Goal: Task Accomplishment & Management: Use online tool/utility

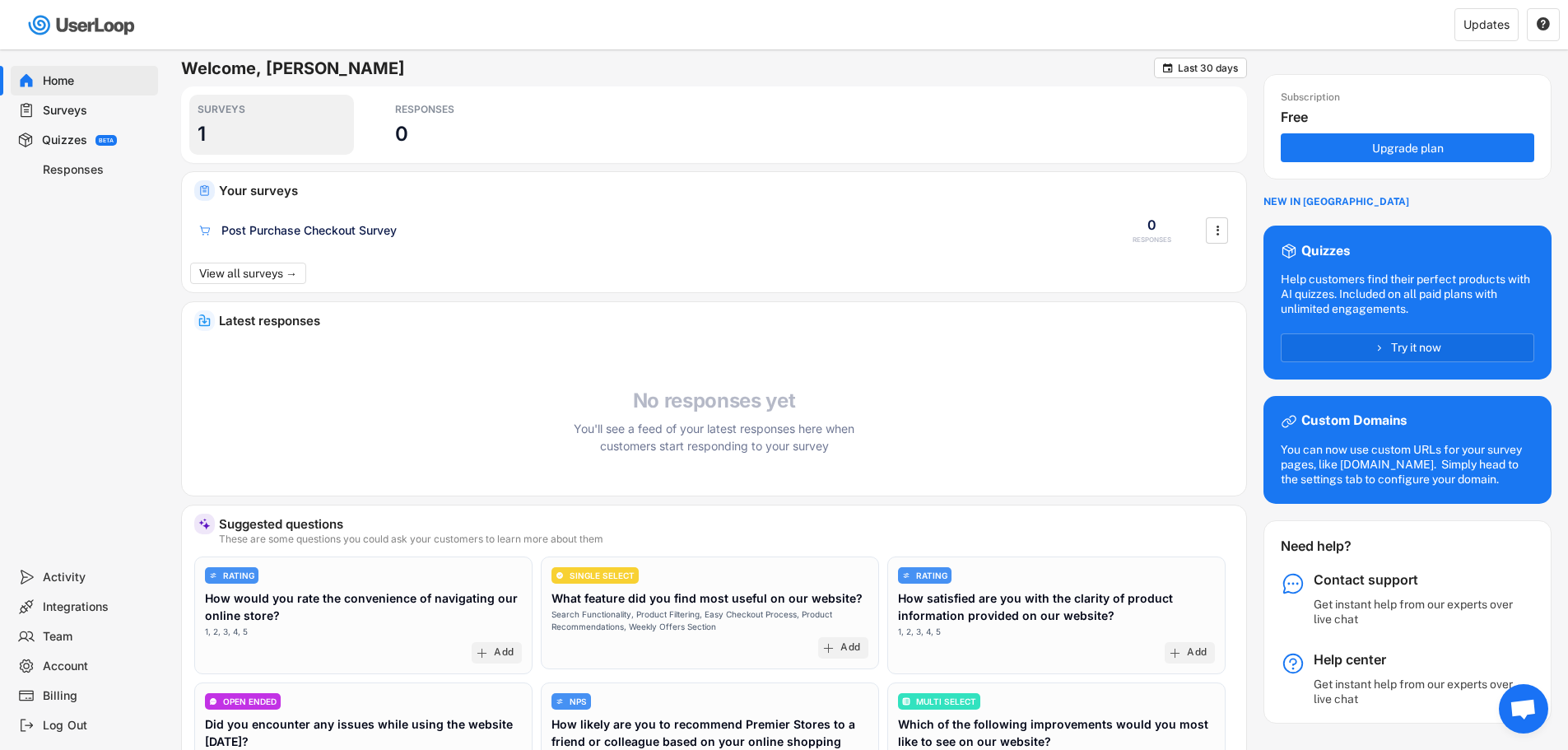
click at [215, 135] on div "SURVEYS 1" at bounding box center [272, 124] width 165 height 60
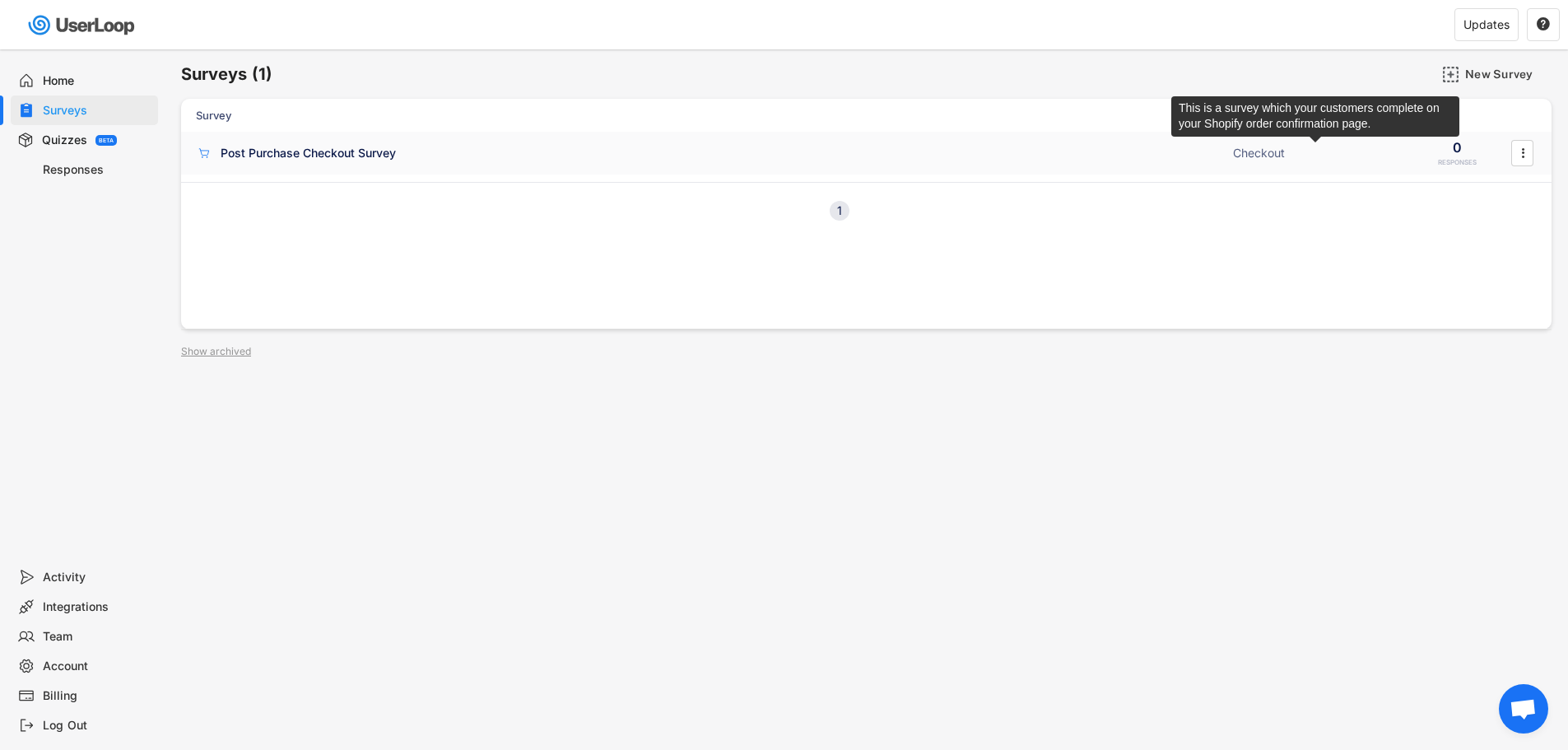
click at [1374, 153] on div "Checkout" at bounding box center [1315, 153] width 165 height 17
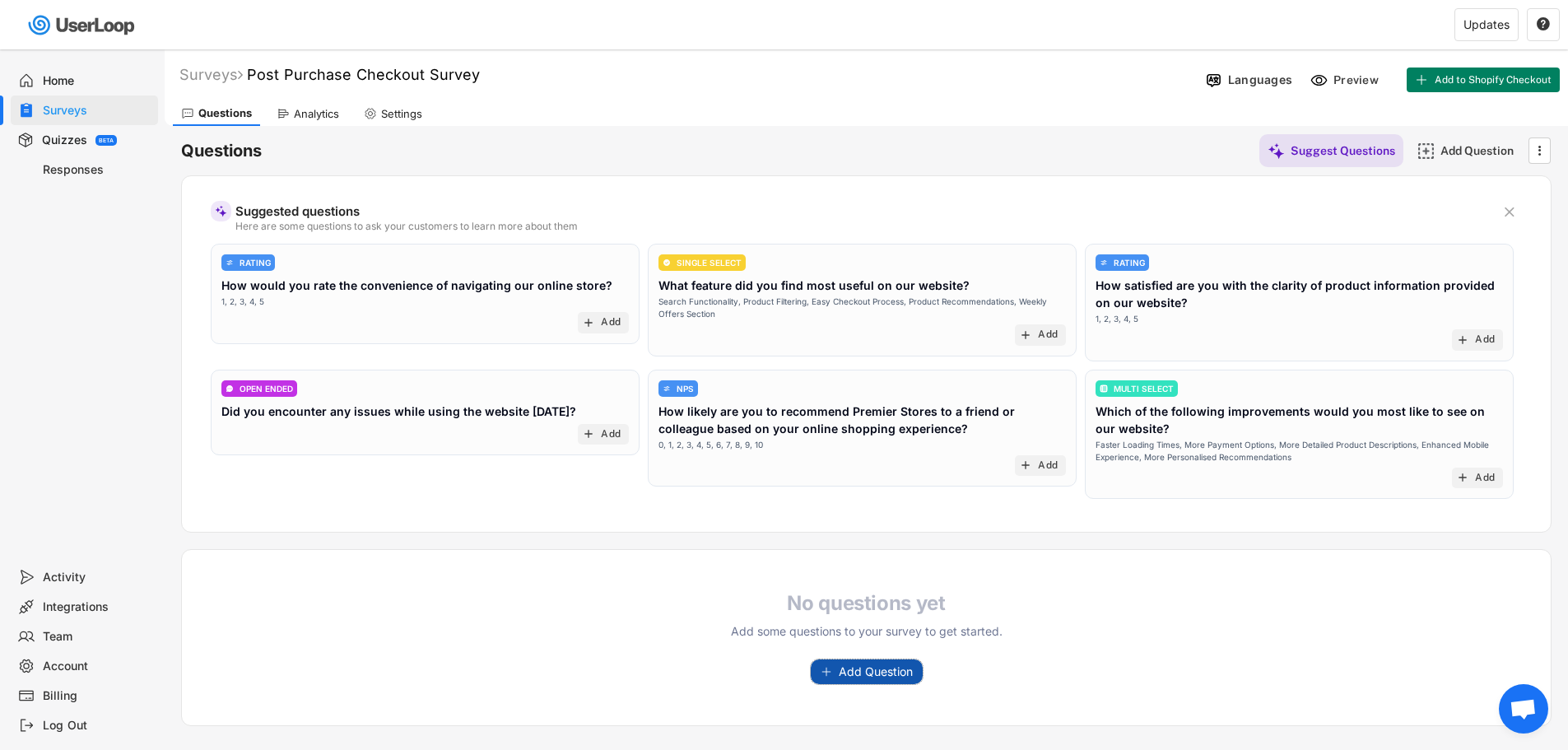
click at [835, 673] on button "Add Question" at bounding box center [866, 671] width 112 height 25
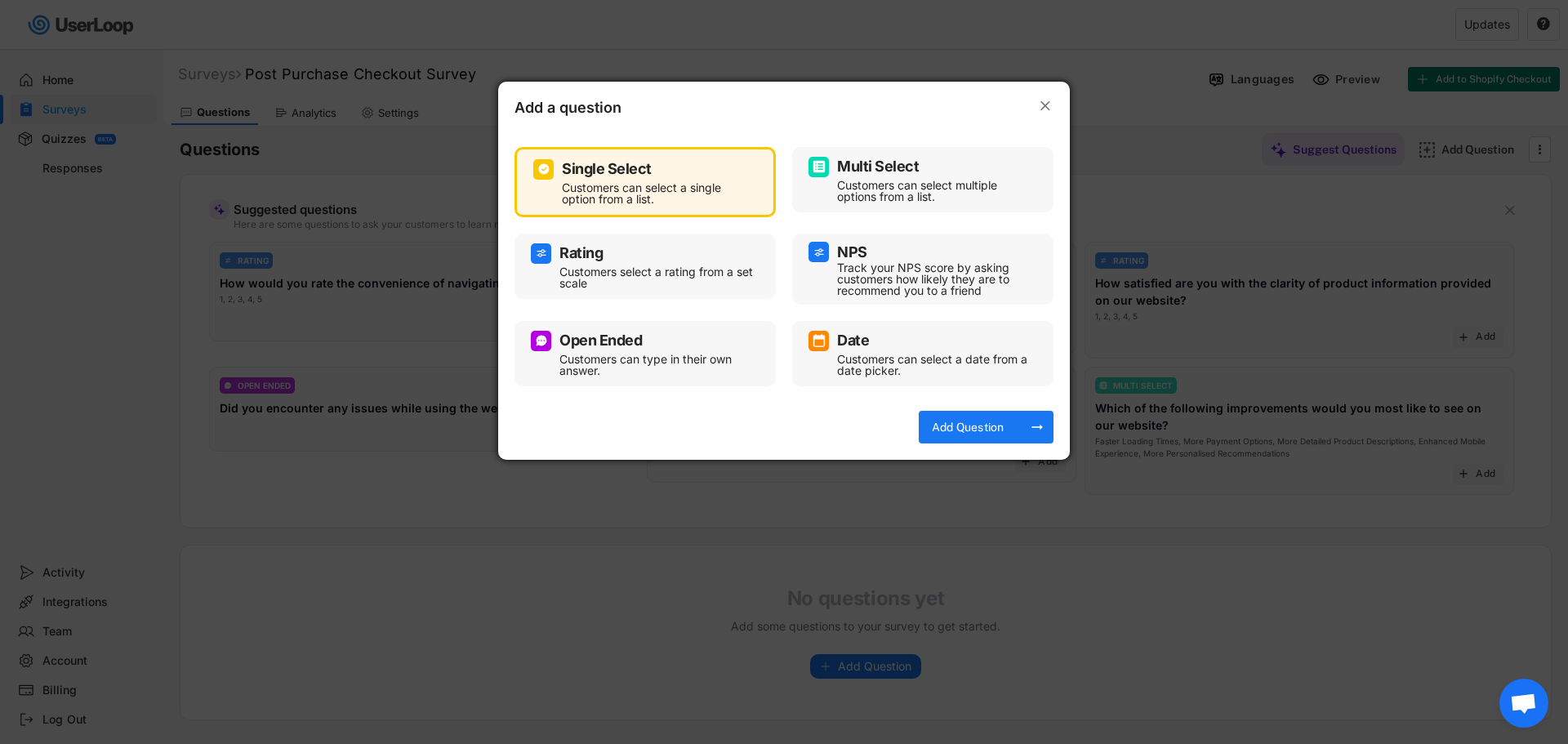
click at [650, 353] on div "Customers can type in their own answer." at bounding box center [657, 364] width 196 height 23
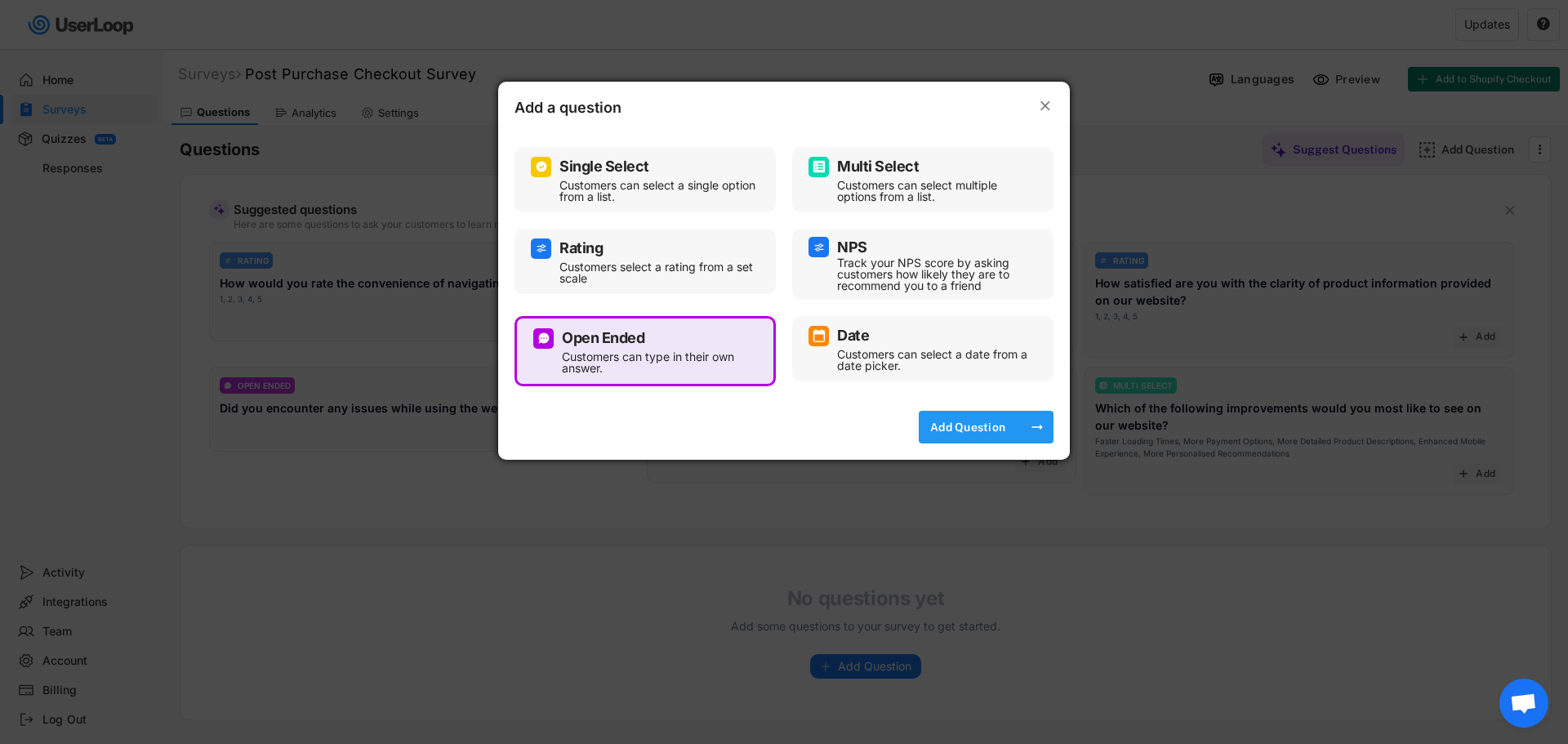
click at [974, 436] on div "Add Question" at bounding box center [967, 426] width 81 height 32
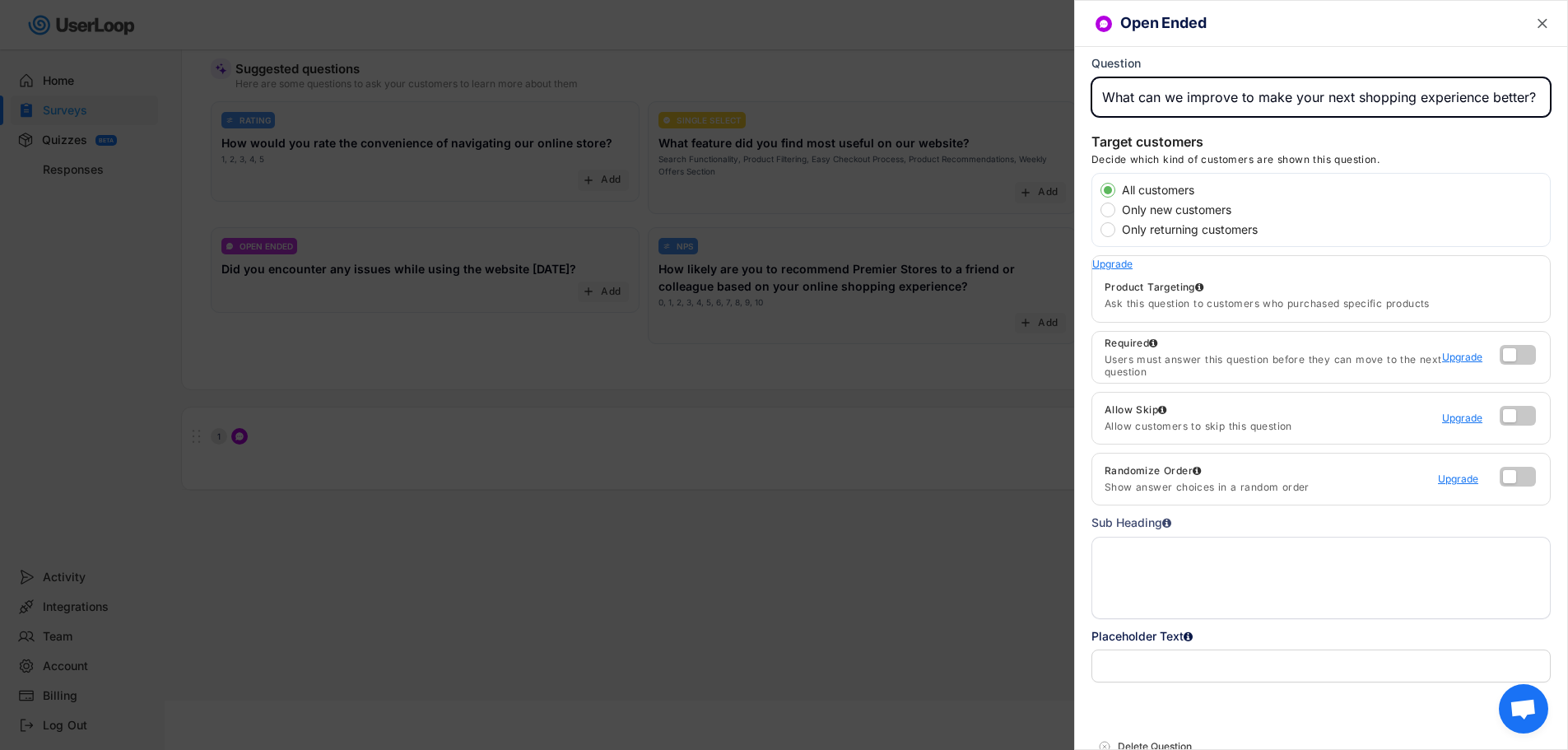
type input "What can we improve to make your next shopping experience better?"
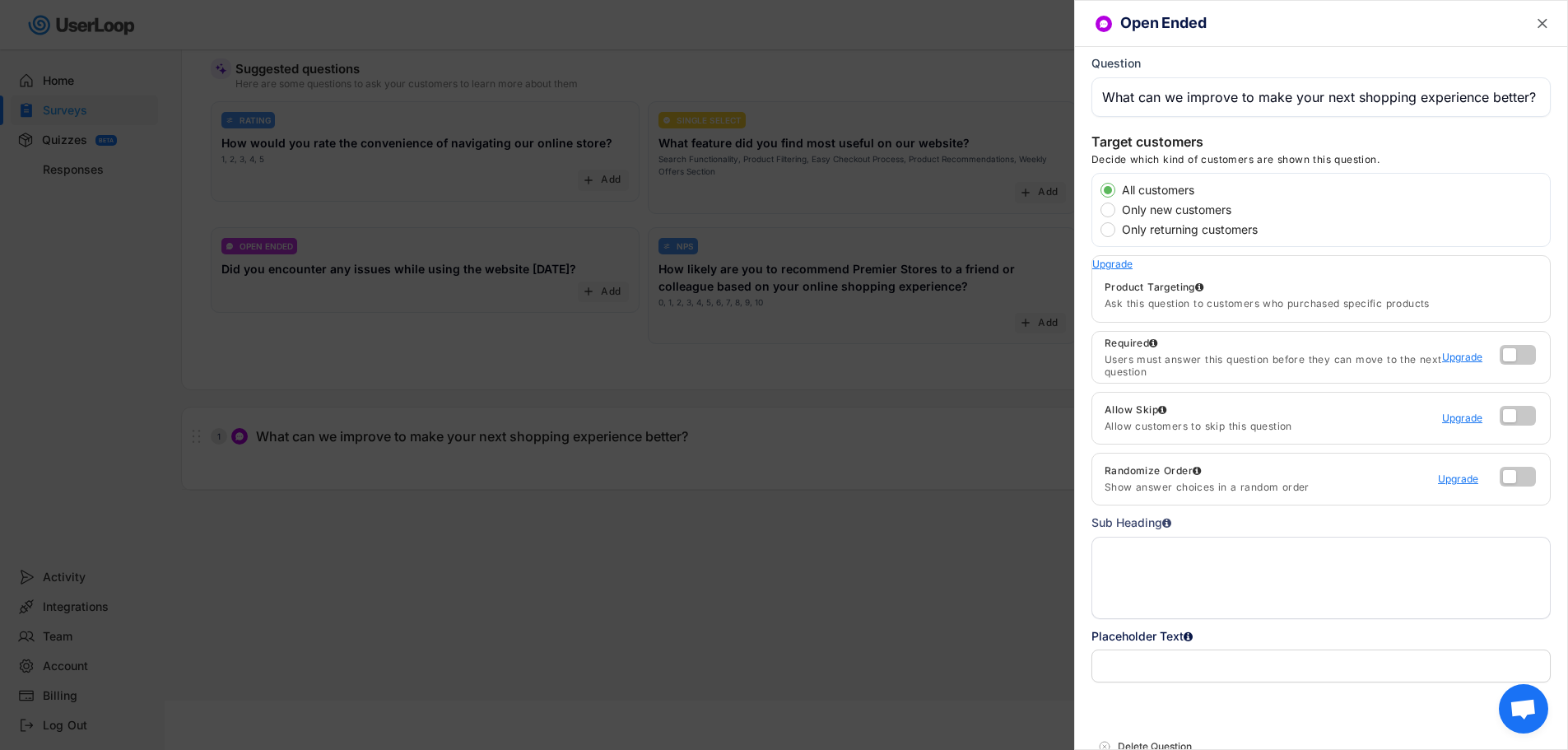
click at [1183, 190] on label "All customers" at bounding box center [1333, 190] width 433 height 12
click at [1099, 190] on input "All customers" at bounding box center [1093, 189] width 11 height 11
click at [1183, 190] on label "All customers" at bounding box center [1333, 190] width 433 height 12
click at [1099, 190] on input "All customers" at bounding box center [1093, 189] width 11 height 11
click at [1537, 23] on text "" at bounding box center [1542, 24] width 10 height 18
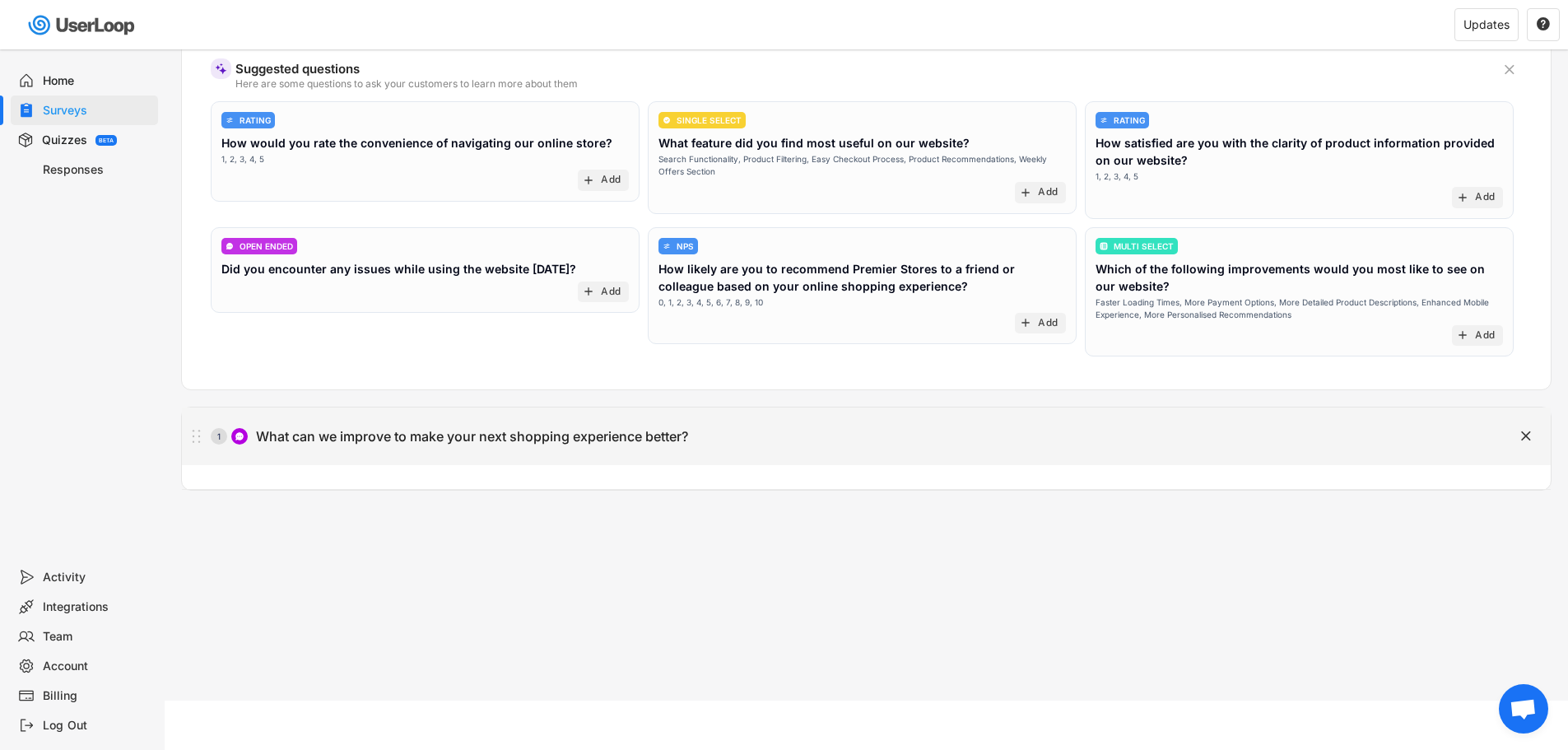
click at [549, 452] on div "1 What can we improve to make your next shopping experience better?" at bounding box center [824, 435] width 1287 height 33
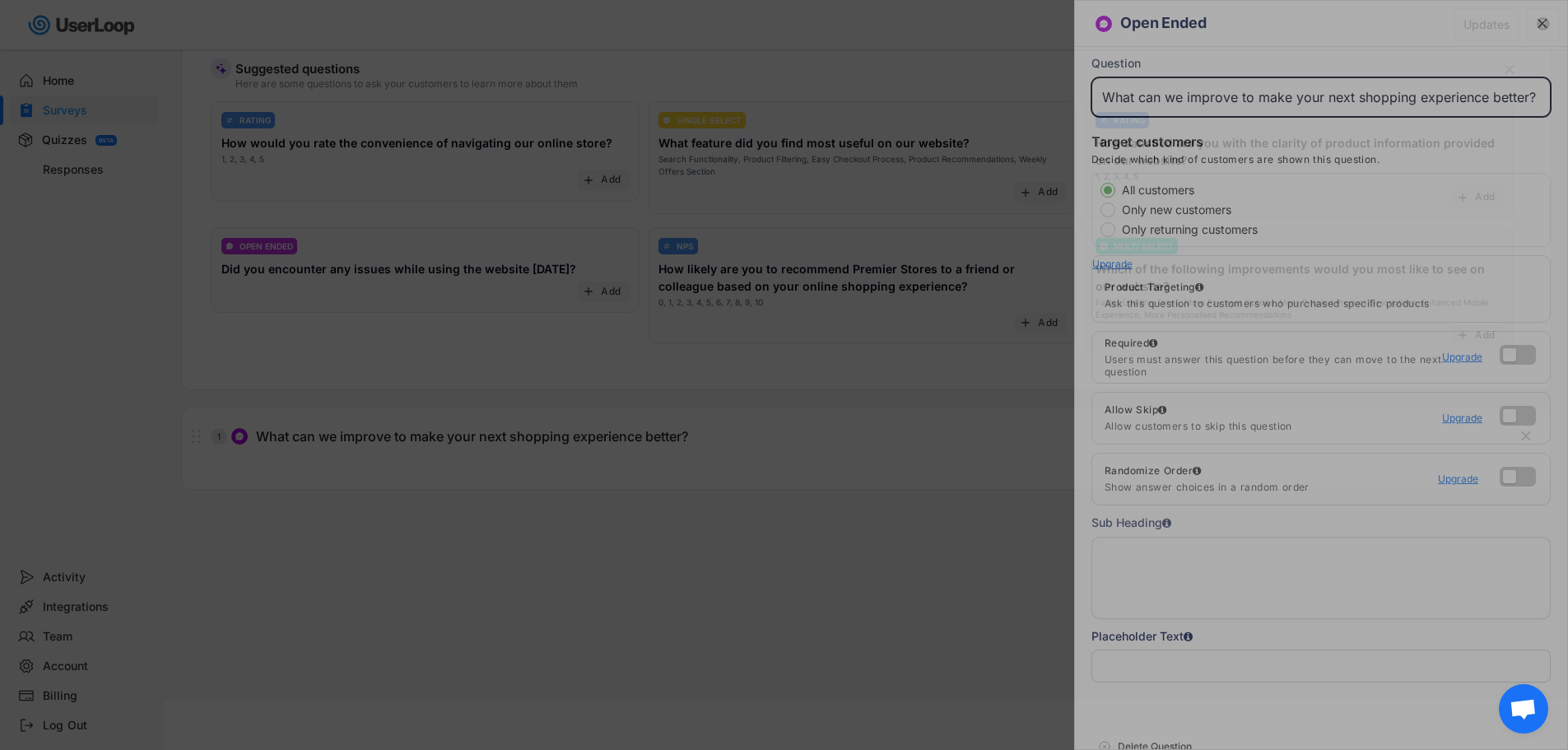
scroll to position [0, 6]
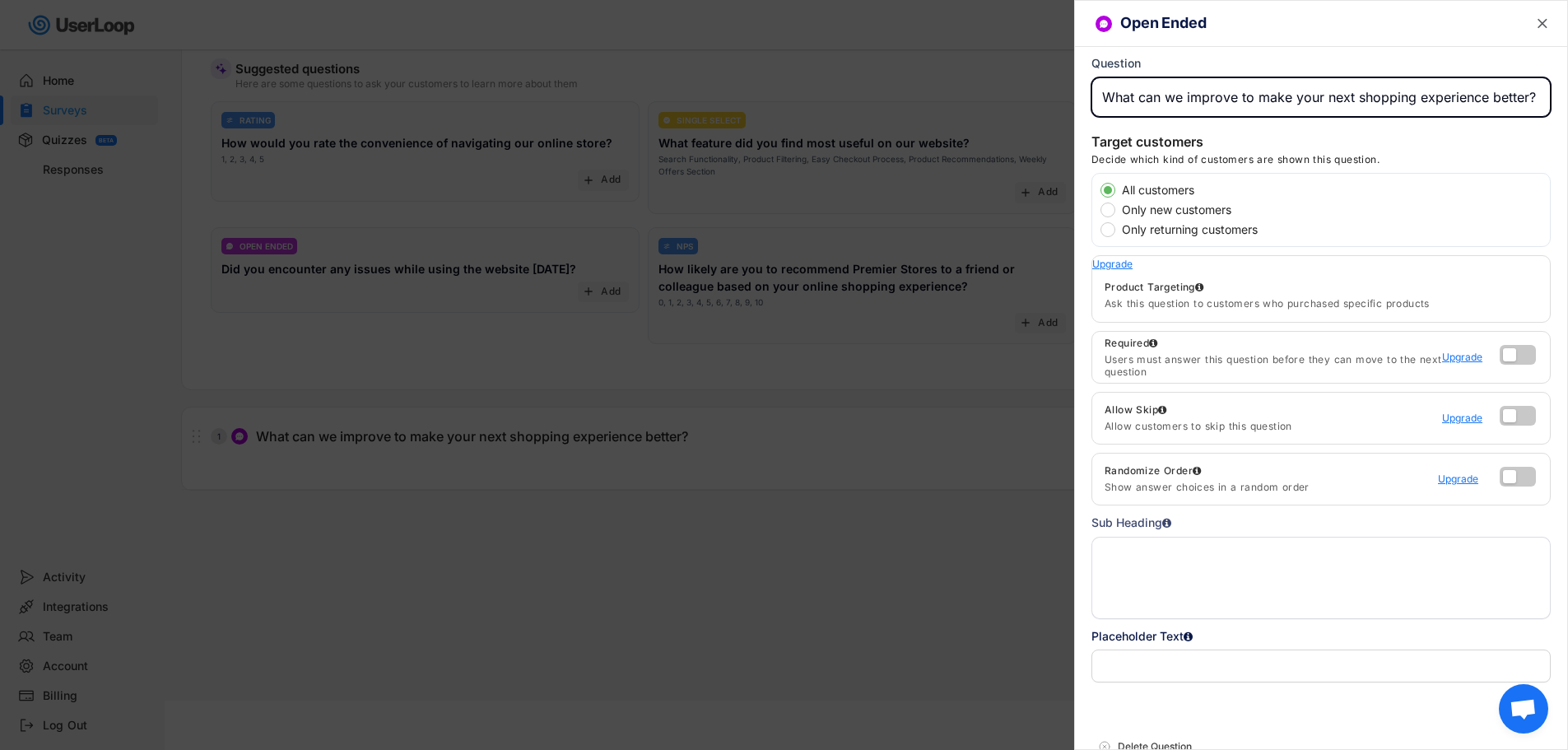
click at [1534, 25] on icon "" at bounding box center [1542, 24] width 17 height 17
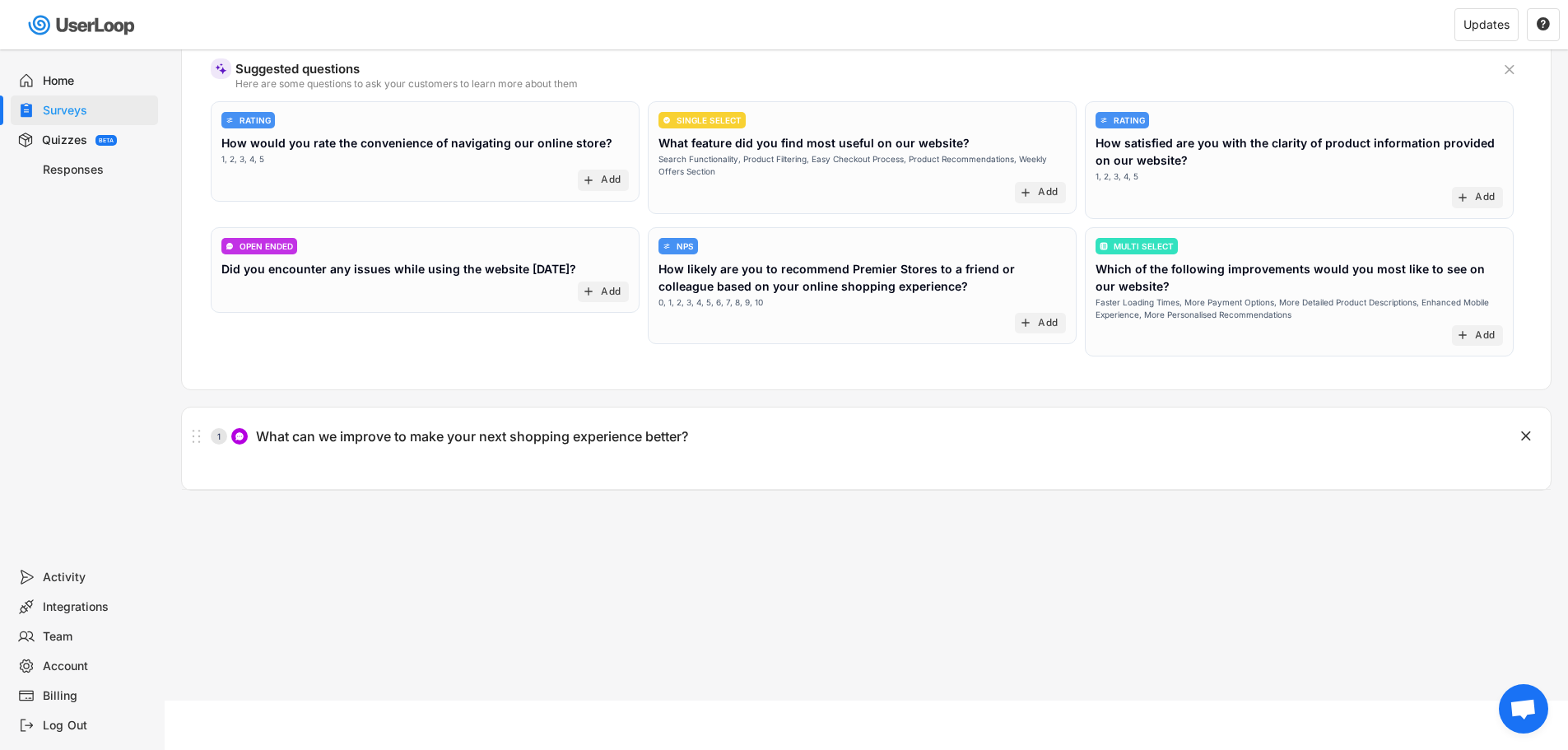
click at [65, 82] on div "Home" at bounding box center [97, 81] width 109 height 16
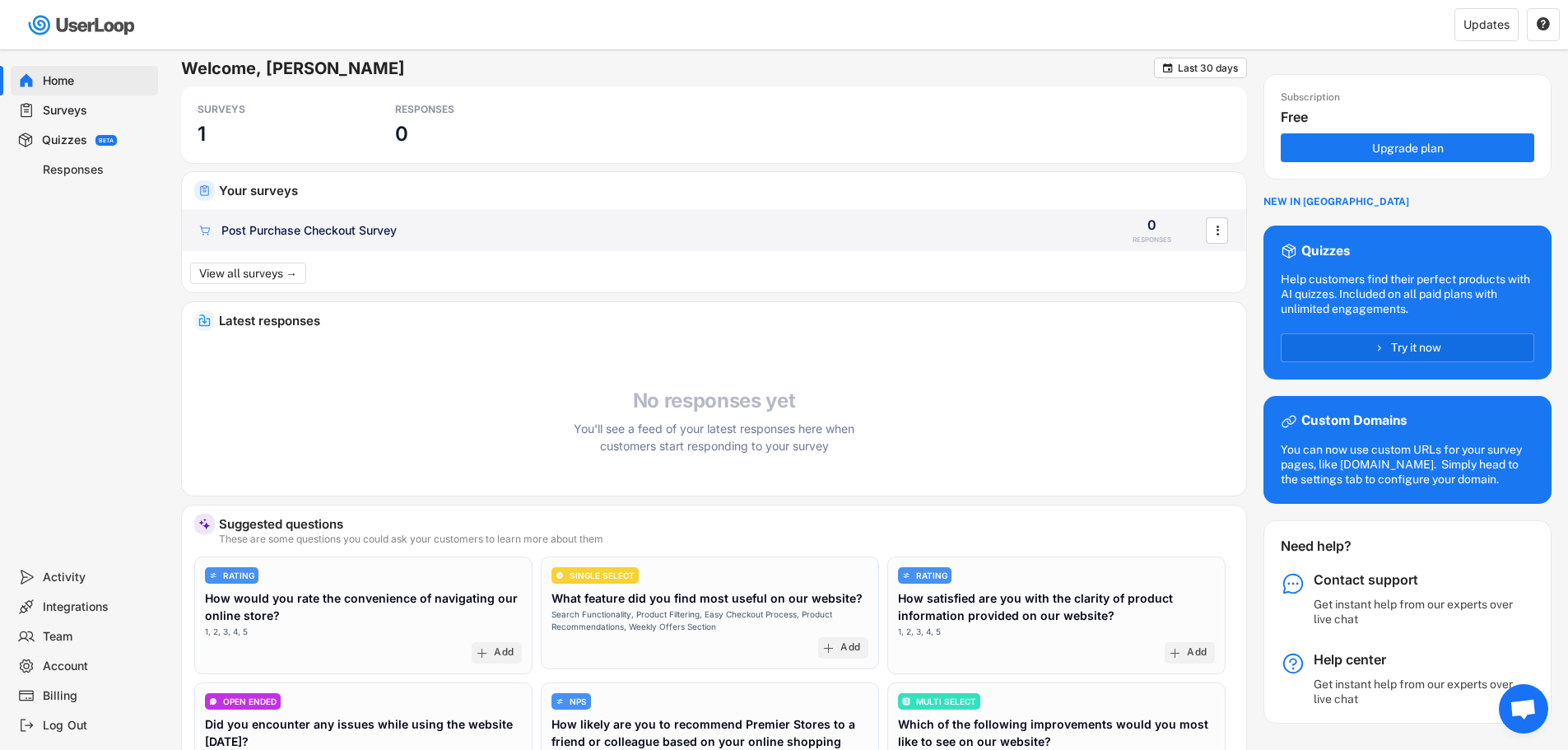
click at [289, 235] on div "Post Purchase Checkout Survey" at bounding box center [309, 230] width 176 height 17
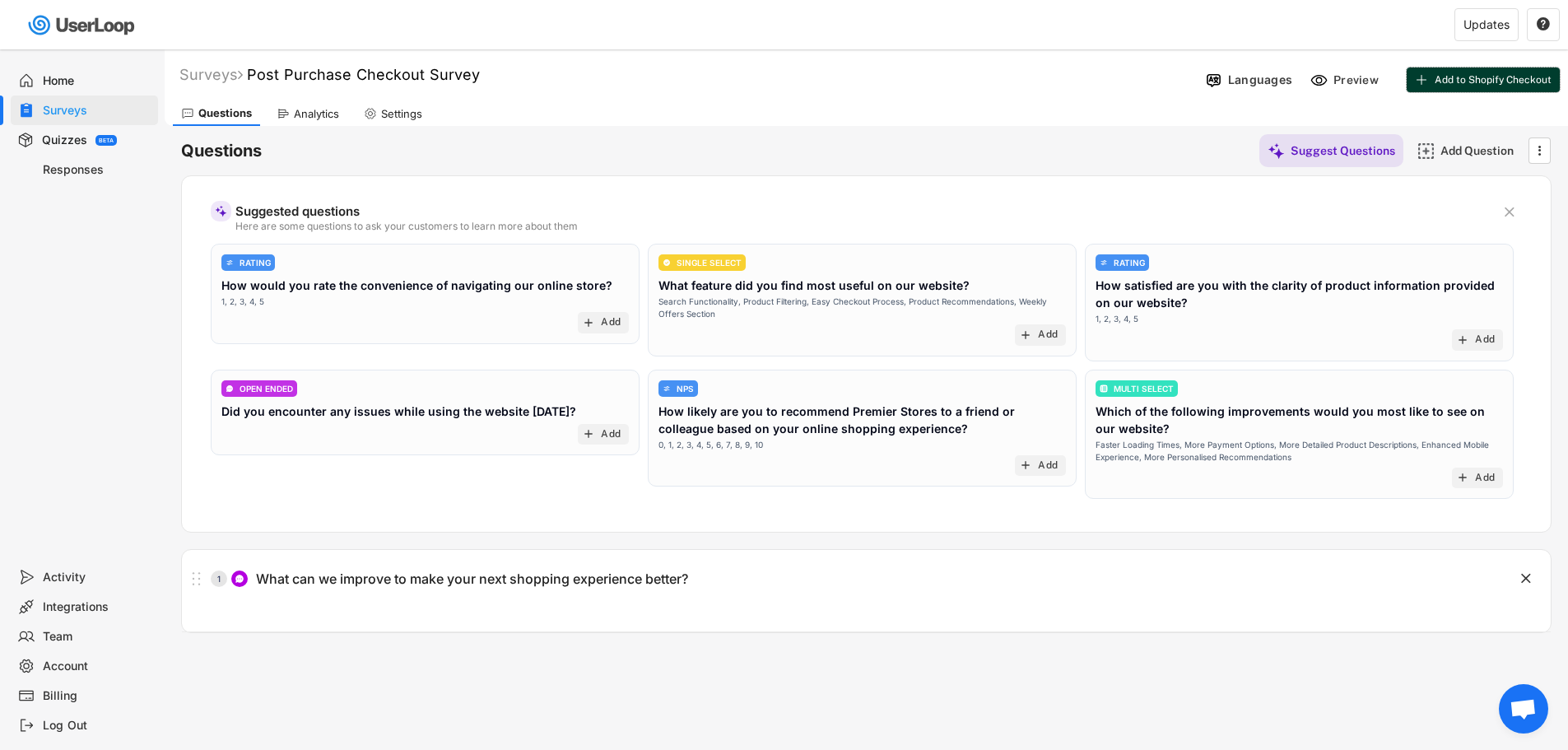
click at [1480, 79] on span "Add to Shopify Checkout" at bounding box center [1493, 80] width 117 height 10
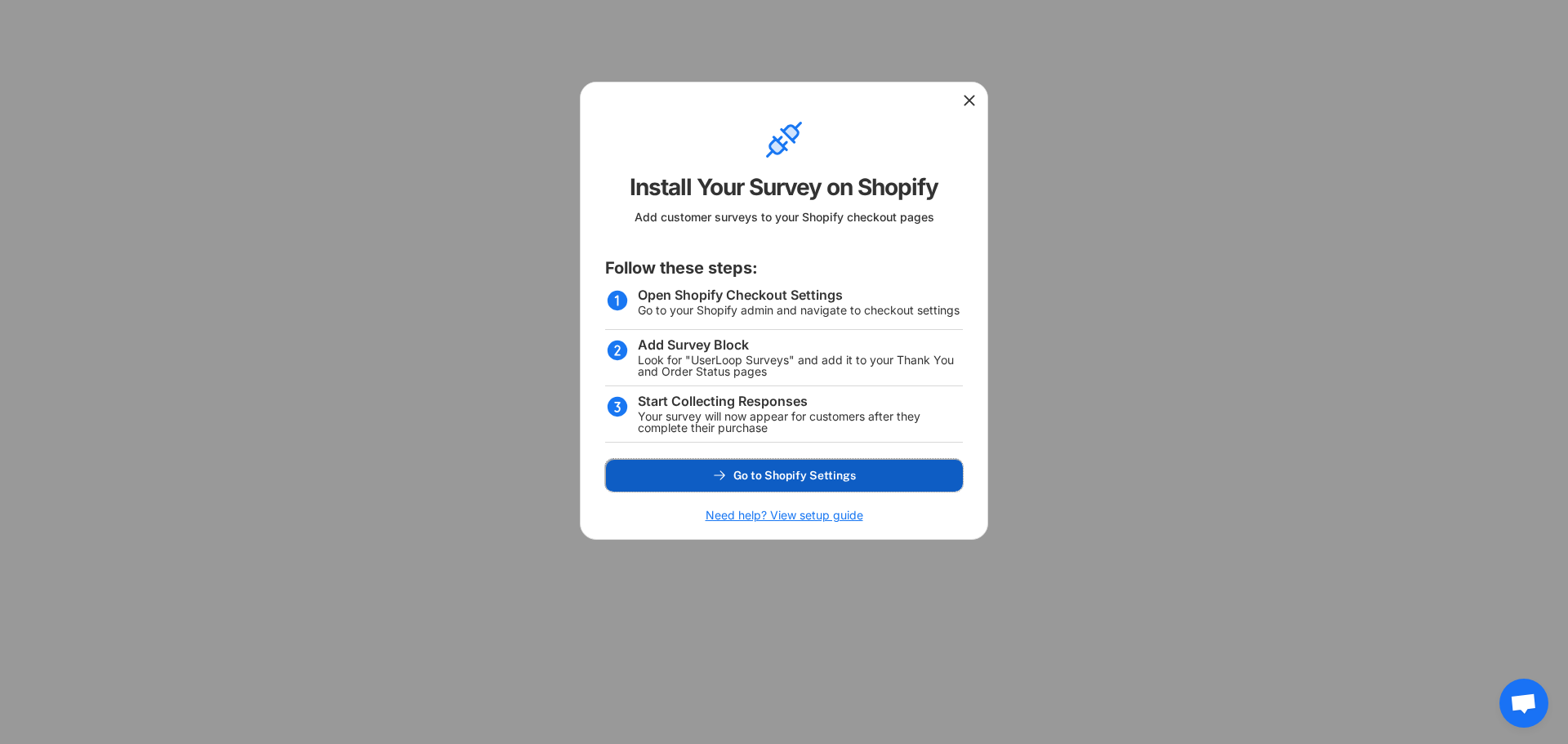
click at [764, 473] on span "Go to Shopify Settings" at bounding box center [794, 475] width 122 height 12
click at [974, 90] on div at bounding box center [784, 98] width 406 height 32
click at [970, 96] on icon at bounding box center [969, 100] width 17 height 17
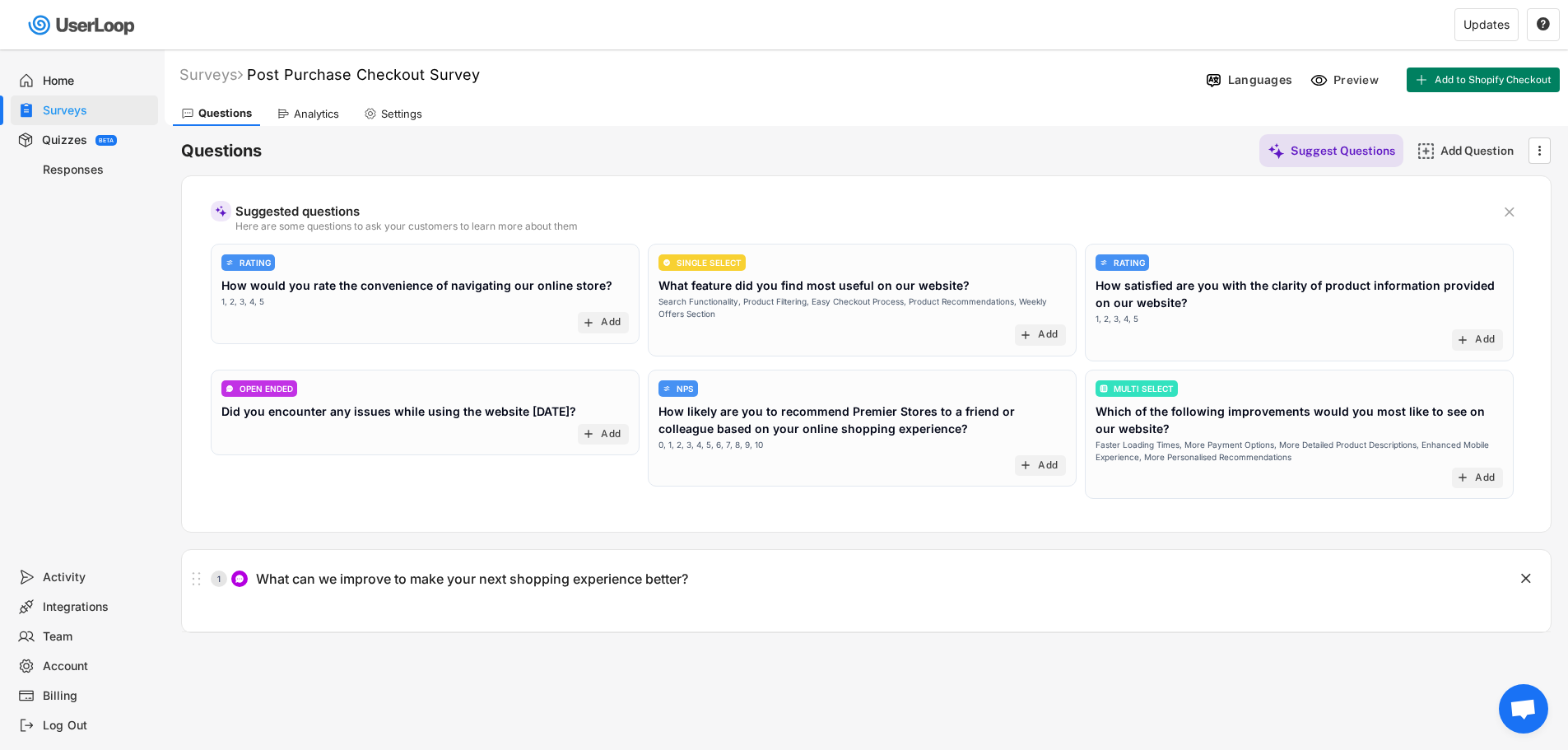
click at [518, 168] on div "Questions Suggest Questions Add Question  Suggested questions Here are some qu…" at bounding box center [866, 380] width 1371 height 507
